Goal: Entertainment & Leisure: Browse casually

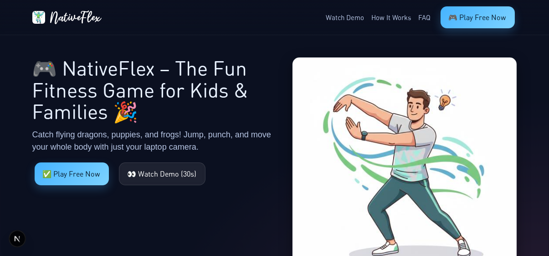
click at [176, 171] on button "👀 Watch Demo (30s)" at bounding box center [162, 173] width 87 height 23
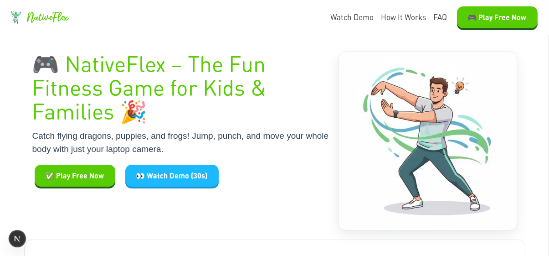
click at [183, 185] on button "👀 Watch Demo (30s)" at bounding box center [171, 175] width 93 height 22
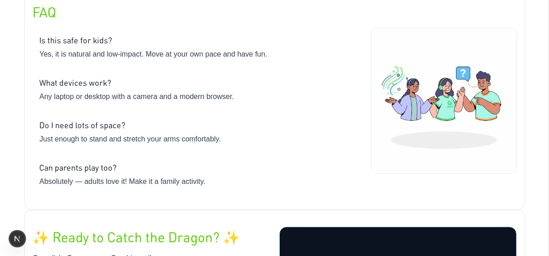
scroll to position [2107, 0]
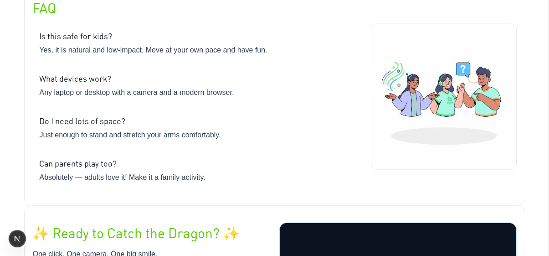
drag, startPoint x: 75, startPoint y: 65, endPoint x: 171, endPoint y: 153, distance: 130.3
click at [146, 164] on div "Is this safe for kids? Yes, it is natural and low-impact. Move at your own pace…" at bounding box center [197, 106] width 329 height 165
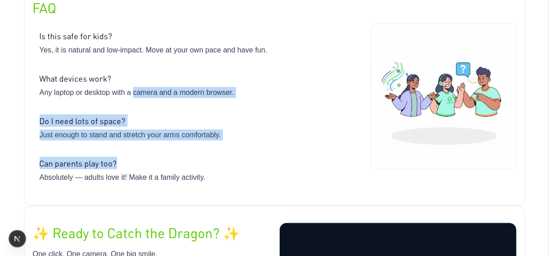
drag, startPoint x: 200, startPoint y: 160, endPoint x: 129, endPoint y: 81, distance: 105.9
click at [129, 81] on div "Is this safe for kids? Yes, it is natural and low-impact. Move at your own pace…" at bounding box center [197, 106] width 329 height 165
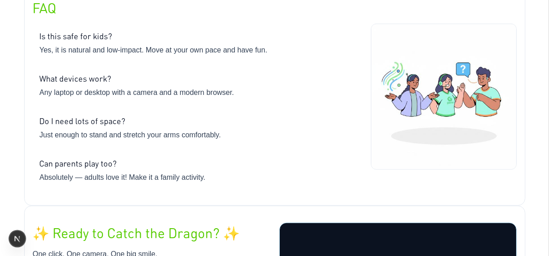
click at [125, 77] on div "What devices work?" at bounding box center [197, 78] width 315 height 12
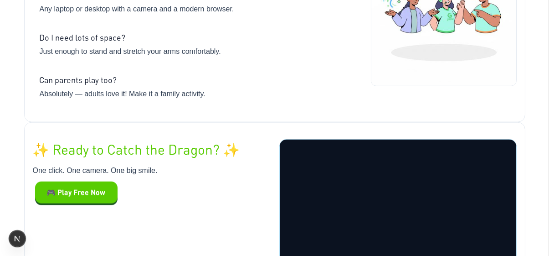
scroll to position [2184, 0]
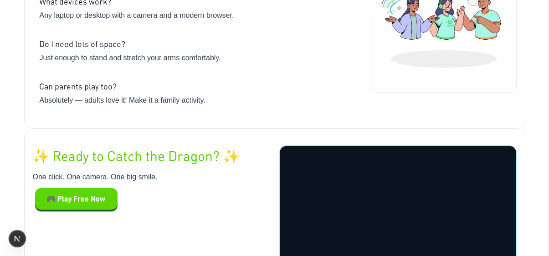
click at [86, 195] on button "🎮 Play Free Now" at bounding box center [76, 199] width 82 height 22
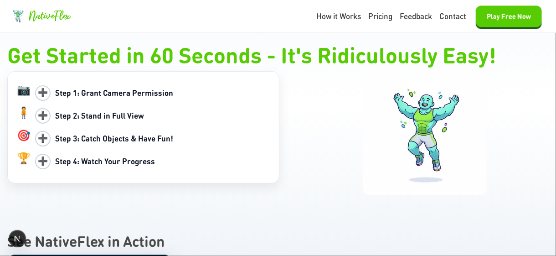
scroll to position [1002, 0]
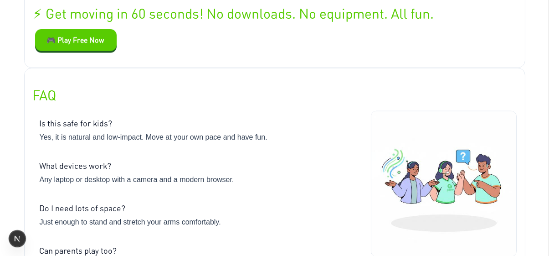
scroll to position [2047, 0]
